Goal: Information Seeking & Learning: Find specific page/section

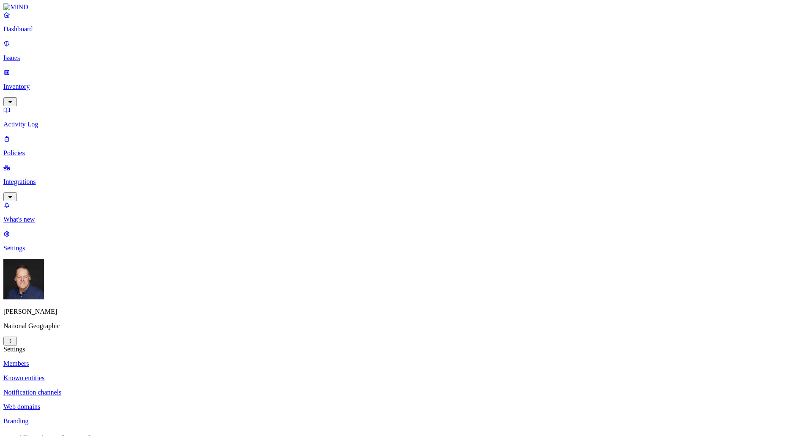
click at [31, 54] on p "Issues" at bounding box center [405, 58] width 805 height 8
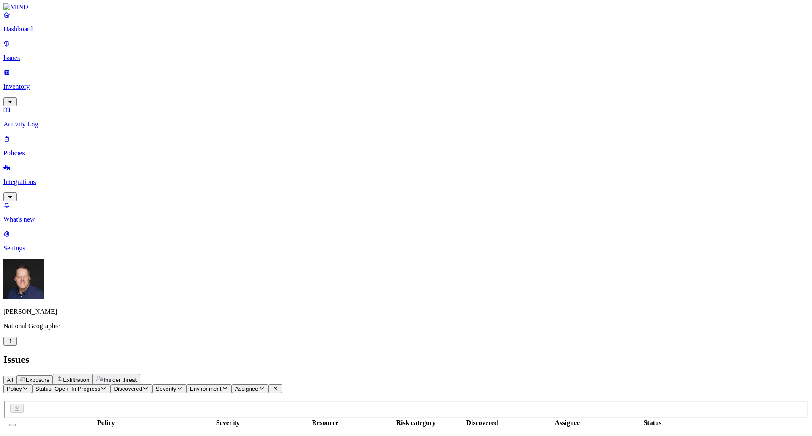
click at [29, 386] on icon "button" at bounding box center [25, 388] width 7 height 5
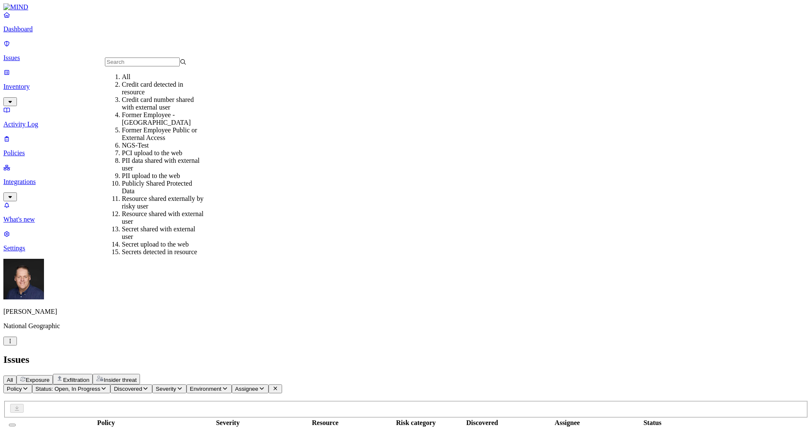
click at [128, 126] on div "Former Employee -[GEOGRAPHIC_DATA]" at bounding box center [163, 118] width 82 height 15
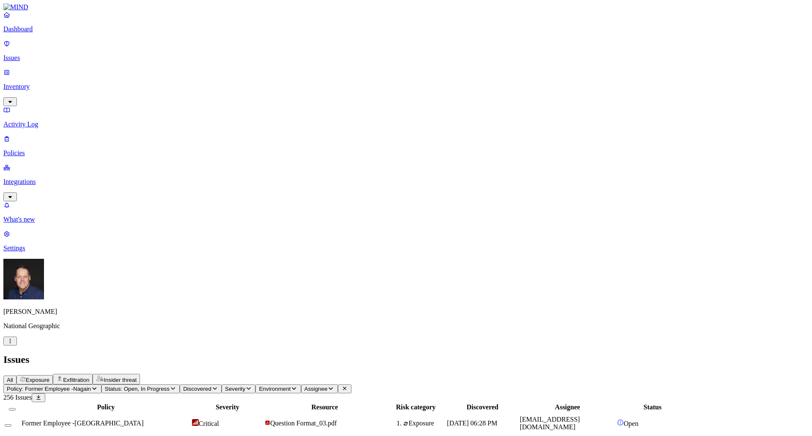
scroll to position [176, 0]
click at [143, 420] on span "Former Employee -[GEOGRAPHIC_DATA]" at bounding box center [83, 423] width 122 height 7
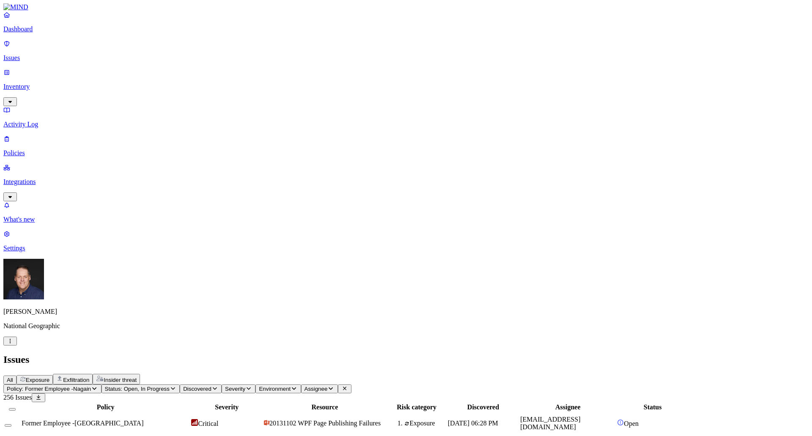
click at [386, 403] on th "Resource" at bounding box center [325, 407] width 123 height 8
click at [384, 404] on div "Resource" at bounding box center [325, 408] width 122 height 8
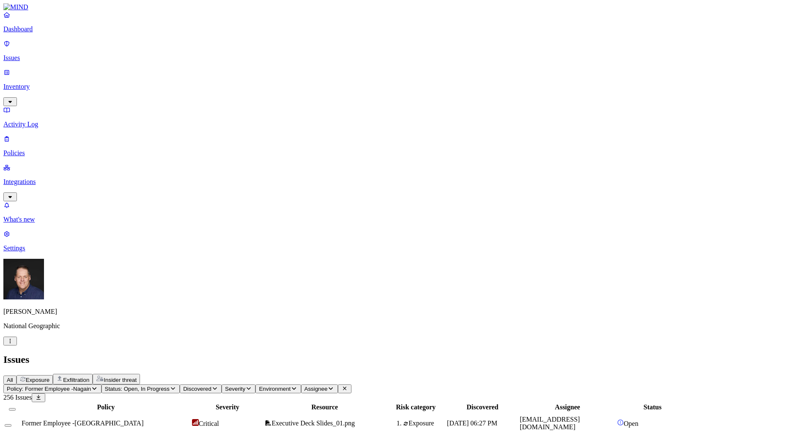
click at [49, 83] on p "Inventory" at bounding box center [405, 87] width 805 height 8
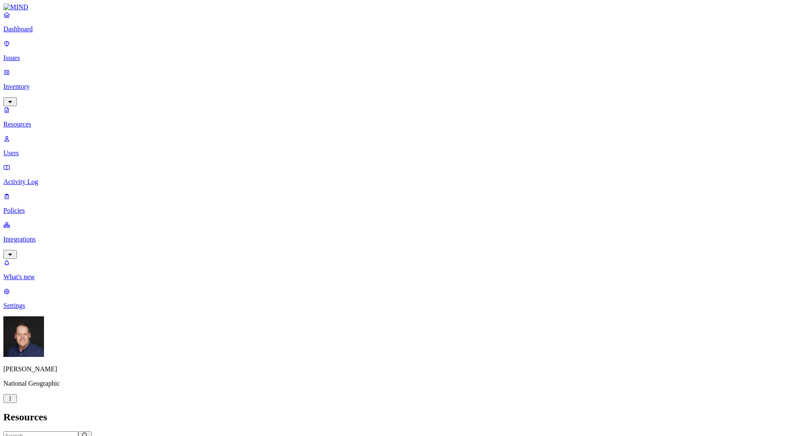
click at [78, 431] on input "text" at bounding box center [40, 435] width 75 height 9
type input "s"
click at [78, 431] on input "text" at bounding box center [40, 435] width 75 height 9
type input "salesforce npc"
